Goal: Check status: Check status

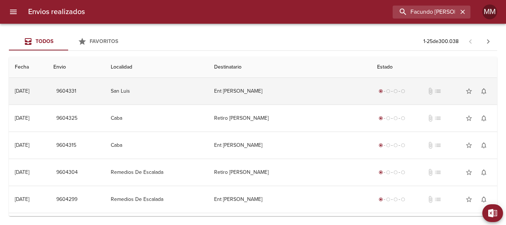
type input "Facundo [PERSON_NAME]"
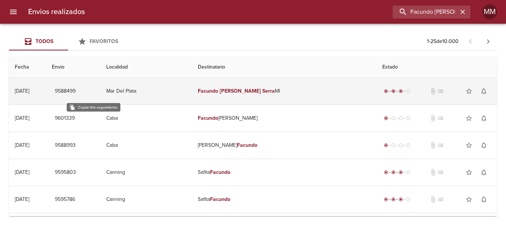
click at [79, 97] on button "9588499" at bounding box center [65, 91] width 27 height 14
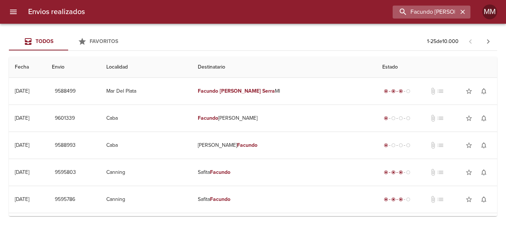
click at [463, 11] on icon "button" at bounding box center [462, 11] width 7 height 7
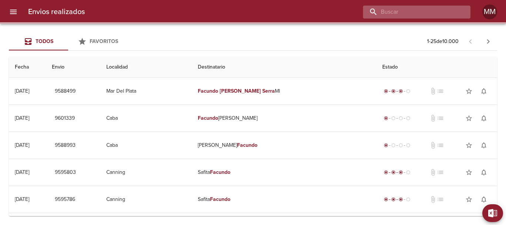
paste input "[PERSON_NAME][GEOGRAPHIC_DATA]"
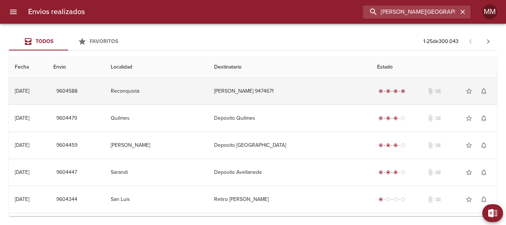
type input "[PERSON_NAME][GEOGRAPHIC_DATA]"
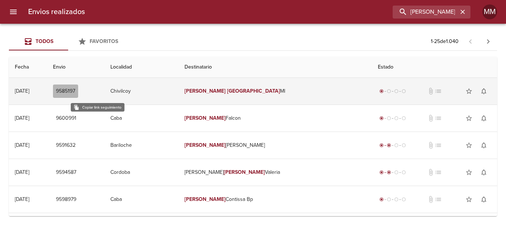
click at [75, 89] on span "9585197" at bounding box center [65, 91] width 19 height 9
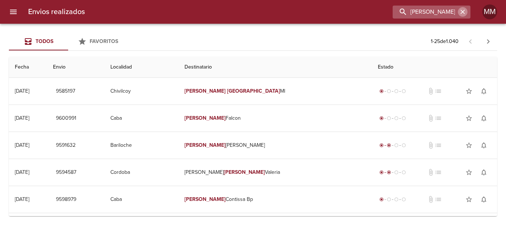
click at [464, 13] on icon "button" at bounding box center [463, 12] width 4 height 4
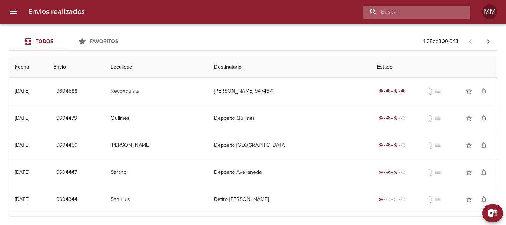
paste input "[URL][DOMAIN_NAME]"
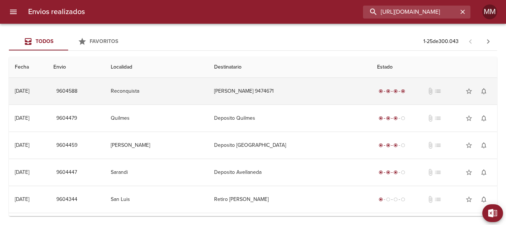
scroll to position [0, 48]
type input "[URL][DOMAIN_NAME]"
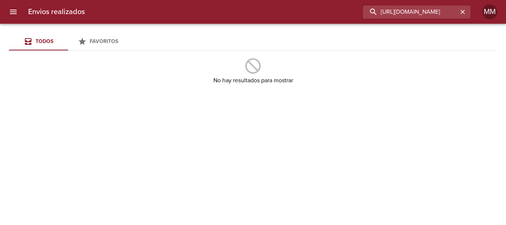
scroll to position [0, 0]
click at [458, 10] on input "[URL][DOMAIN_NAME]" at bounding box center [410, 12] width 95 height 13
click at [465, 11] on icon "button" at bounding box center [462, 11] width 7 height 7
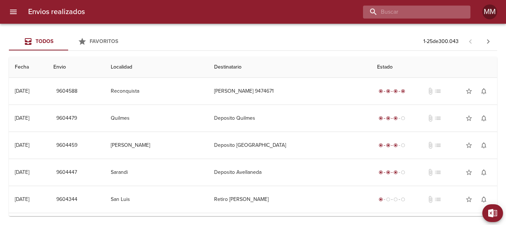
paste input "[PERSON_NAME][GEOGRAPHIC_DATA]"
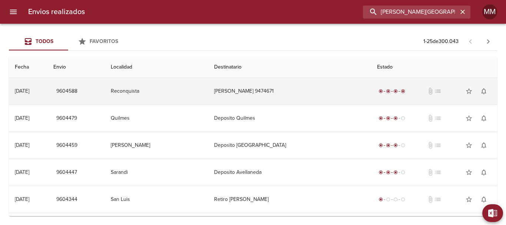
type input "[PERSON_NAME][GEOGRAPHIC_DATA]"
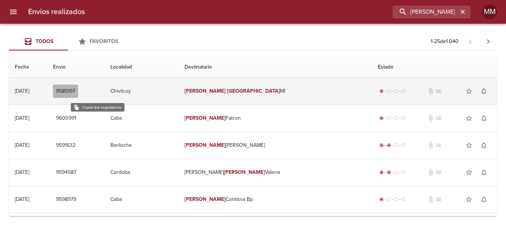
drag, startPoint x: 104, startPoint y: 91, endPoint x: 109, endPoint y: 95, distance: 6.3
click at [75, 91] on span "9585197" at bounding box center [65, 91] width 19 height 9
